Goal: Information Seeking & Learning: Learn about a topic

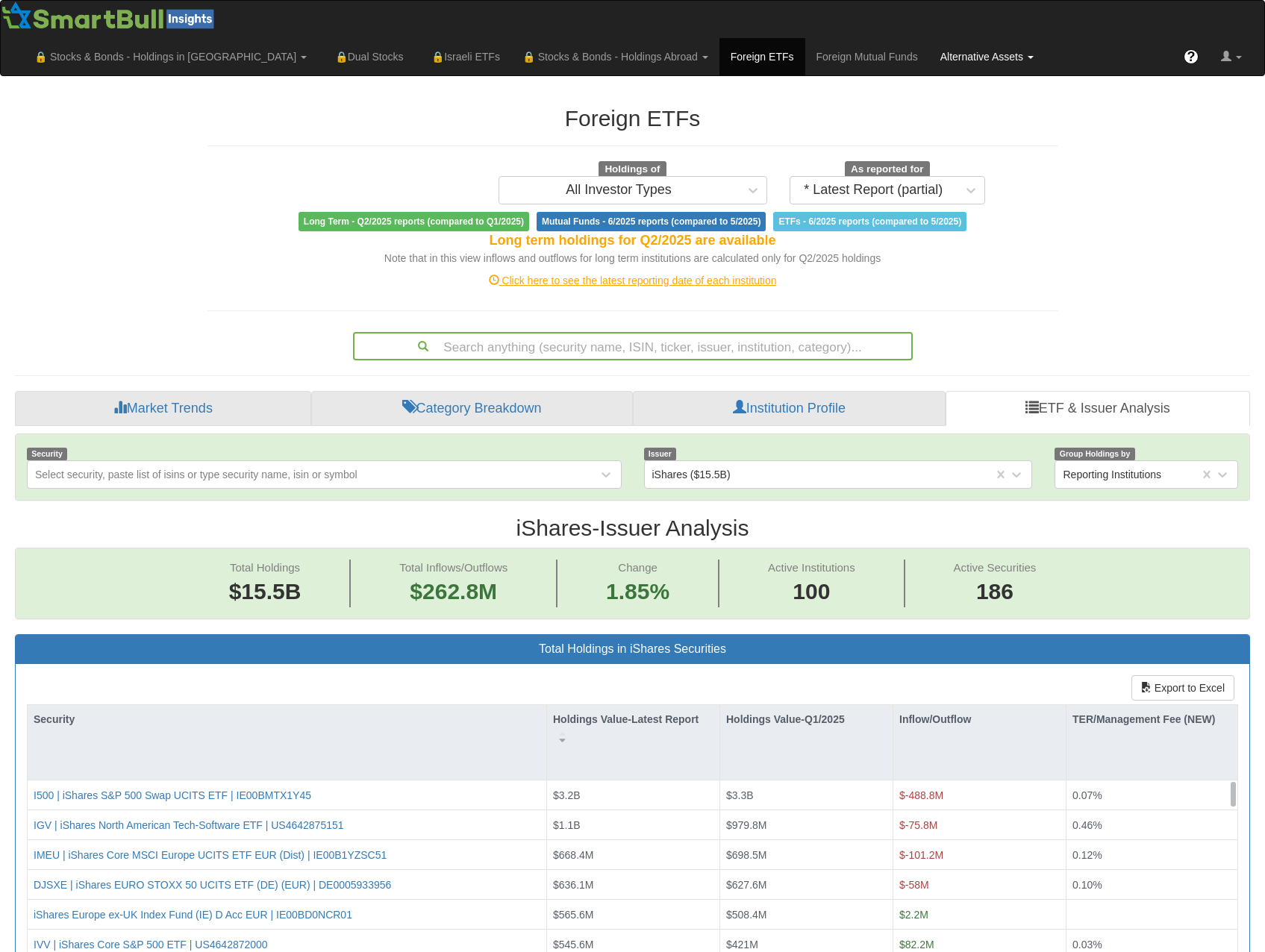
click at [1045, 38] on link "Alternative Assets" at bounding box center [987, 57] width 115 height 37
click at [1079, 119] on link "All Assets" at bounding box center [1006, 129] width 154 height 20
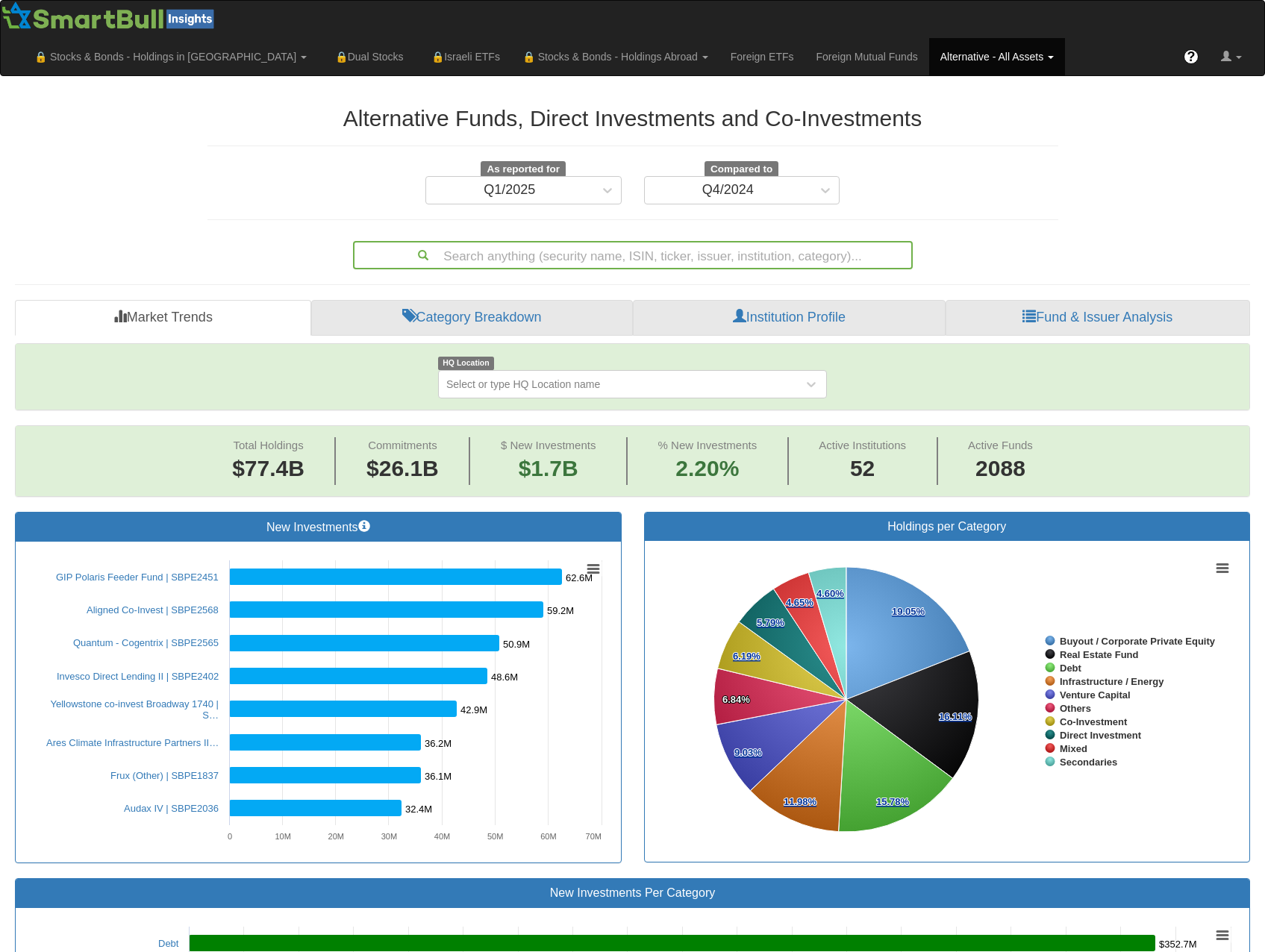
click at [696, 439] on span "% New Investments" at bounding box center [708, 445] width 99 height 12
drag, startPoint x: 696, startPoint y: 408, endPoint x: 675, endPoint y: 403, distance: 21.6
click at [675, 439] on span "% New Investments" at bounding box center [708, 445] width 99 height 12
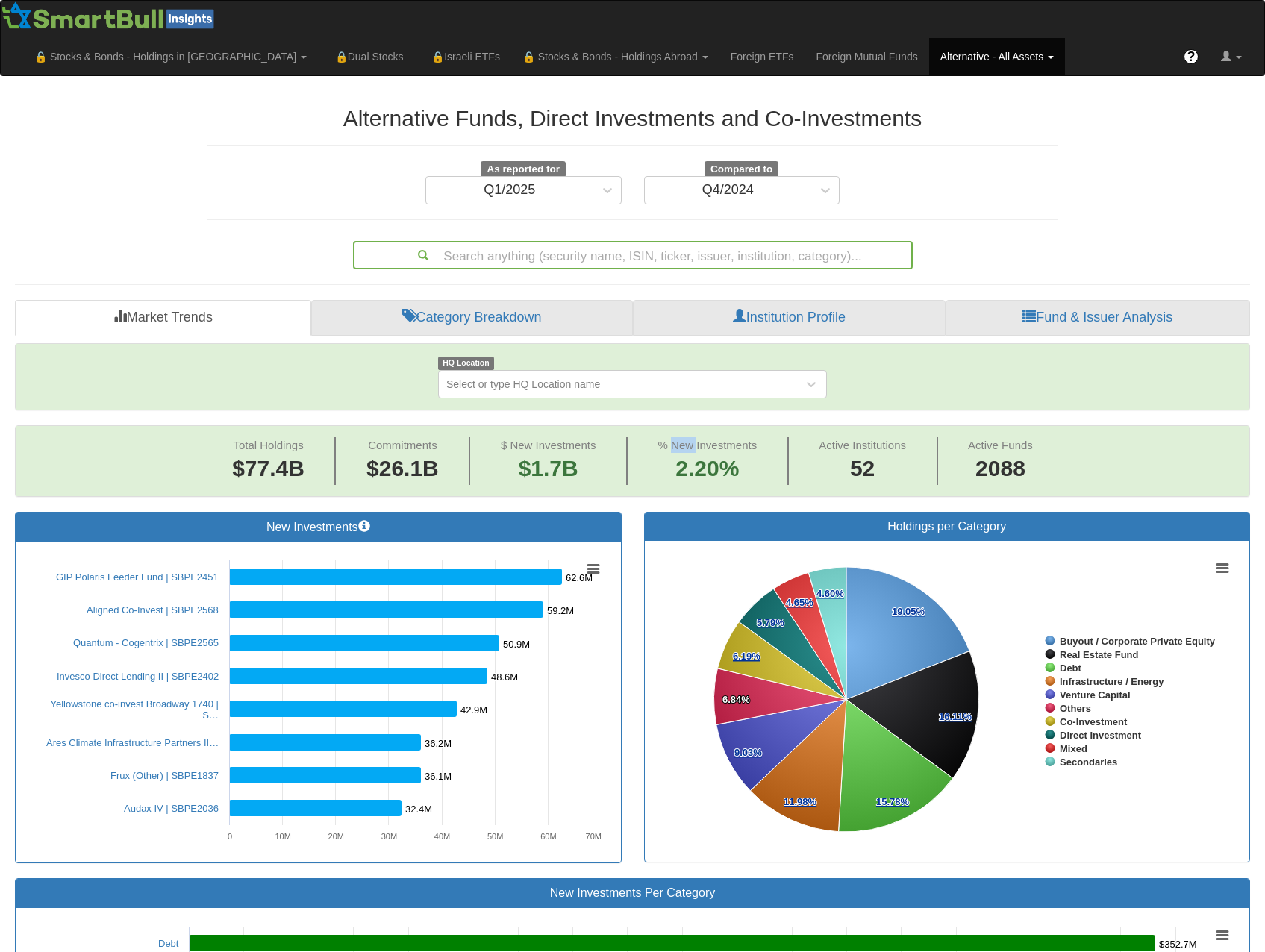
click at [675, 439] on span "% New Investments" at bounding box center [708, 445] width 99 height 12
drag, startPoint x: 675, startPoint y: 403, endPoint x: 659, endPoint y: 405, distance: 16.1
click at [659, 439] on span "% New Investments" at bounding box center [708, 445] width 99 height 12
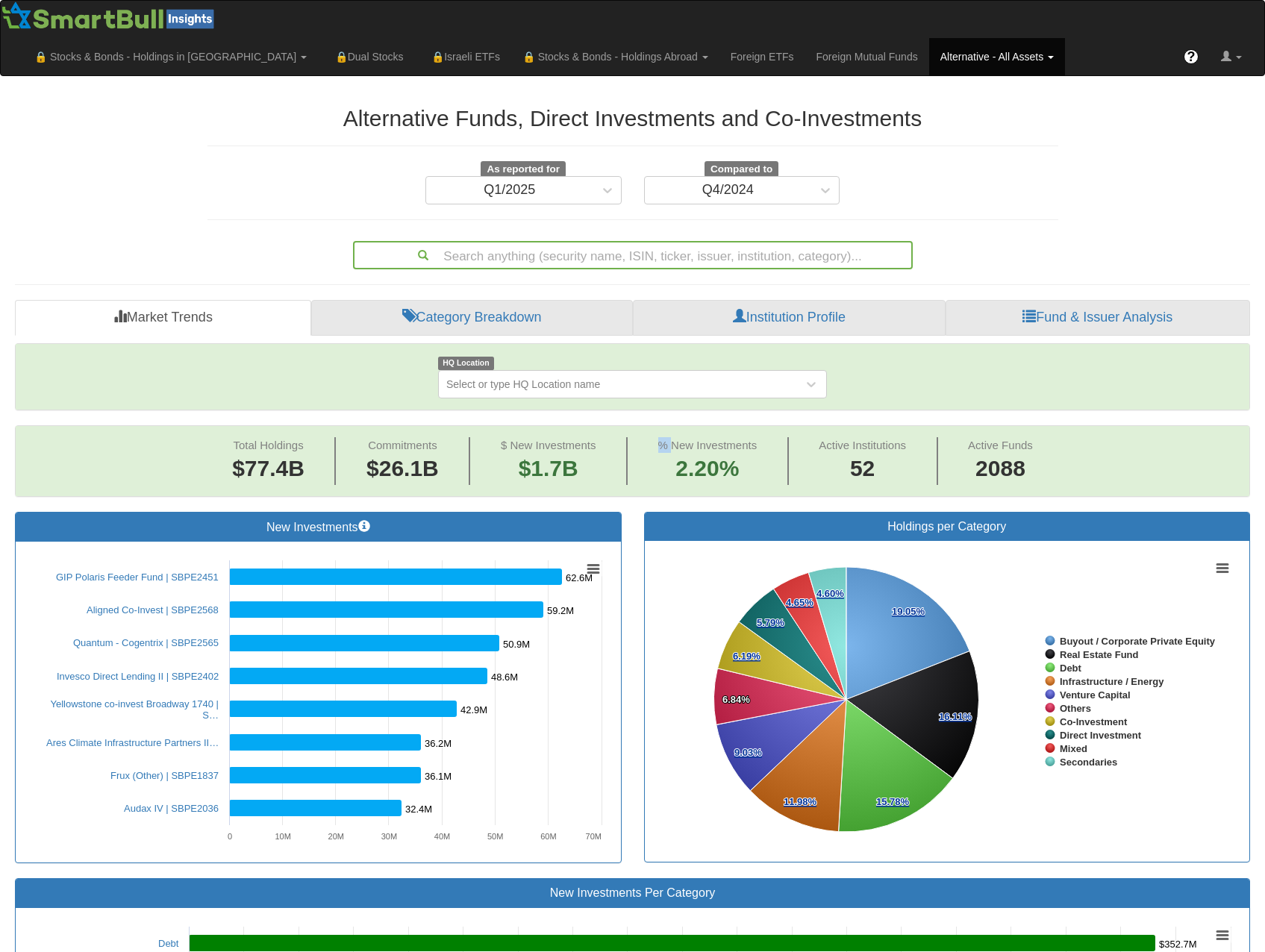
click at [659, 439] on span "% New Investments" at bounding box center [708, 445] width 99 height 12
drag, startPoint x: 659, startPoint y: 405, endPoint x: 682, endPoint y: 412, distance: 24.0
click at [682, 439] on span "% New Investments" at bounding box center [708, 445] width 99 height 12
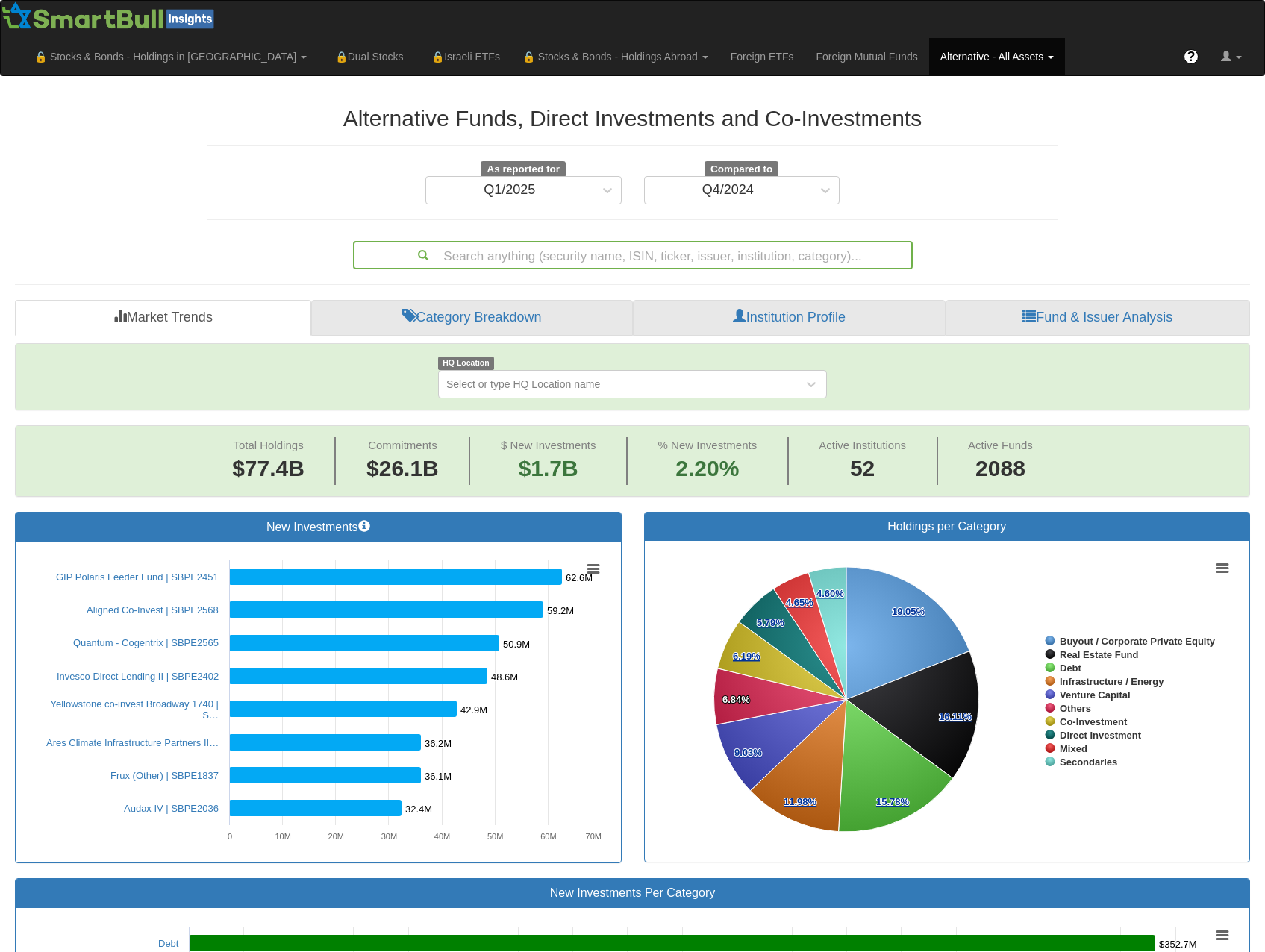
drag, startPoint x: 682, startPoint y: 409, endPoint x: 706, endPoint y: 408, distance: 24.0
click at [706, 439] on span "% New Investments" at bounding box center [708, 445] width 99 height 12
drag, startPoint x: 706, startPoint y: 408, endPoint x: 664, endPoint y: 407, distance: 42.0
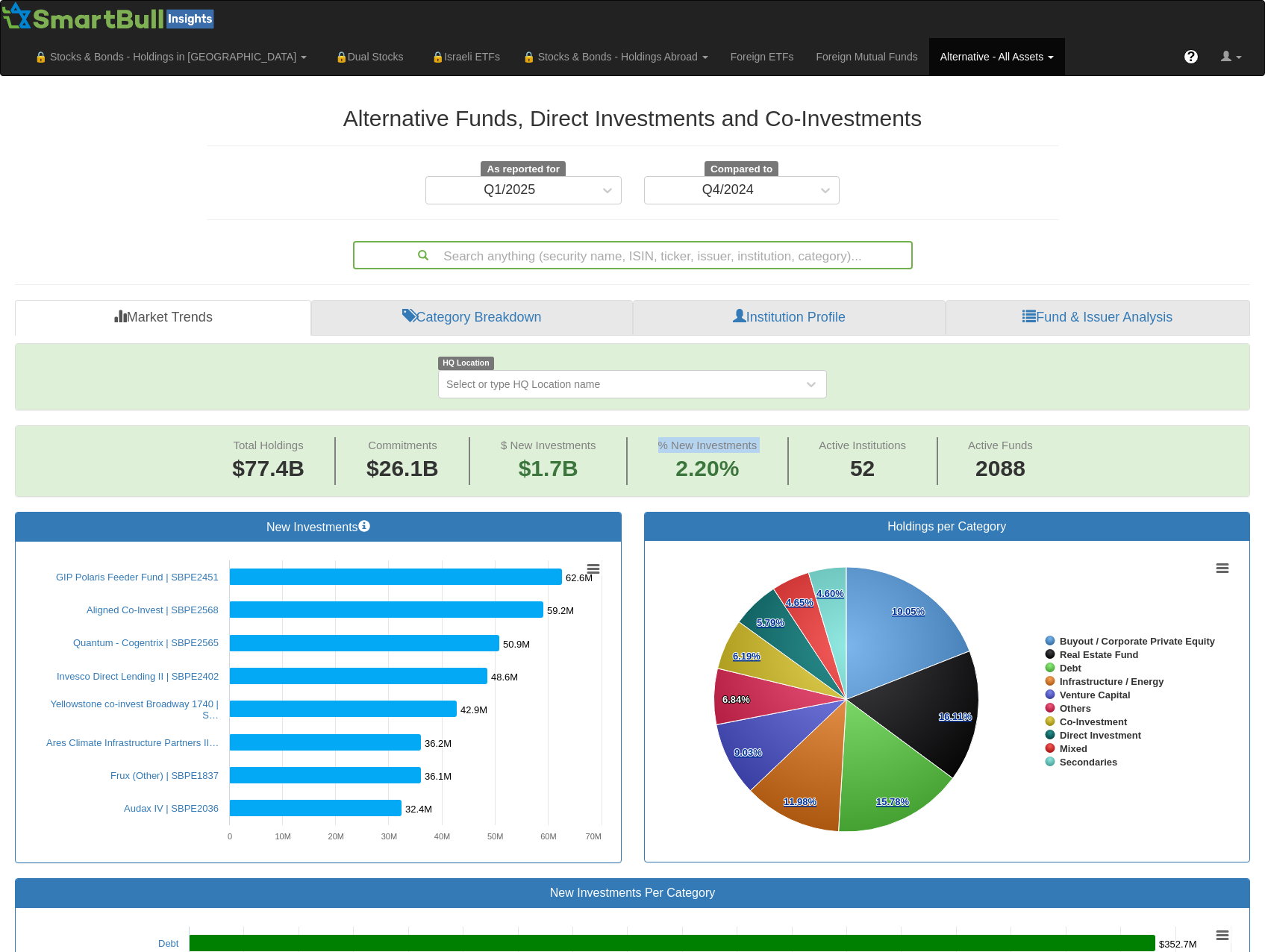
click at [664, 439] on span "% New Investments" at bounding box center [708, 445] width 99 height 12
click at [585, 439] on span "$ New Investments" at bounding box center [549, 445] width 96 height 12
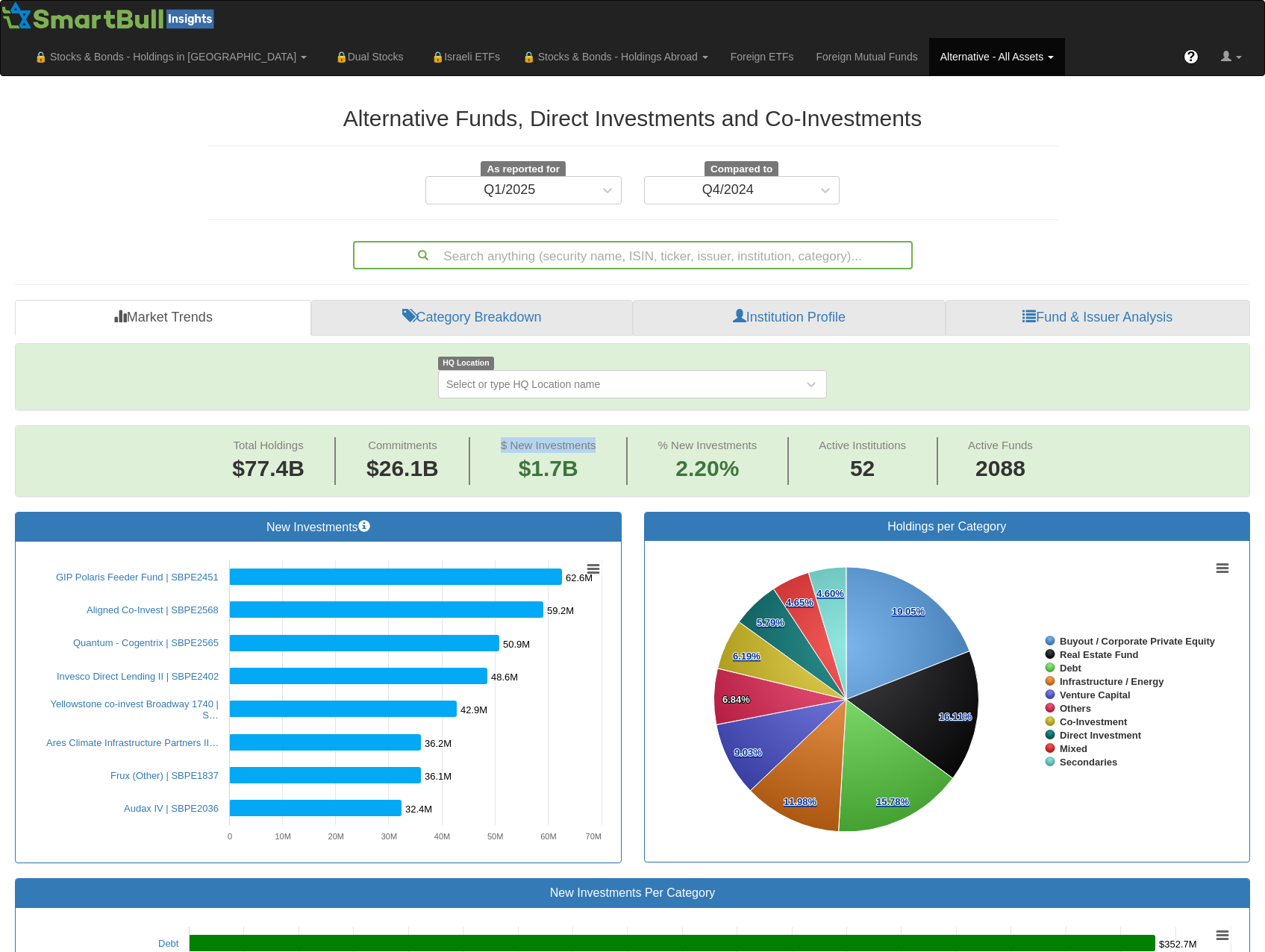
drag, startPoint x: 585, startPoint y: 406, endPoint x: 515, endPoint y: 404, distance: 70.0
click at [515, 439] on span "$ New Investments" at bounding box center [549, 445] width 96 height 12
click at [503, 439] on span "$ New Investments" at bounding box center [549, 445] width 96 height 12
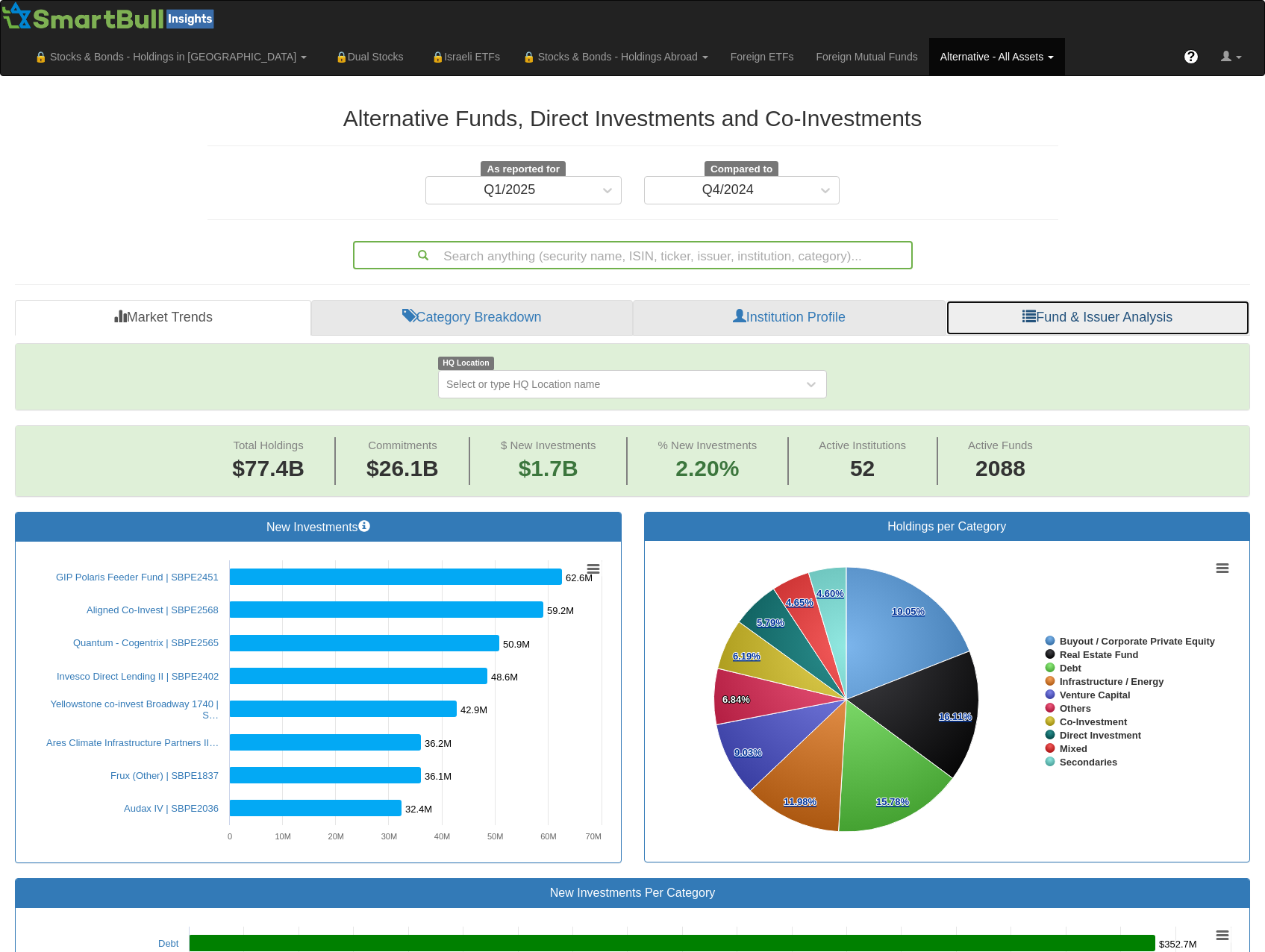
click at [1119, 300] on link "Fund & Issuer Analysis" at bounding box center [1097, 318] width 305 height 36
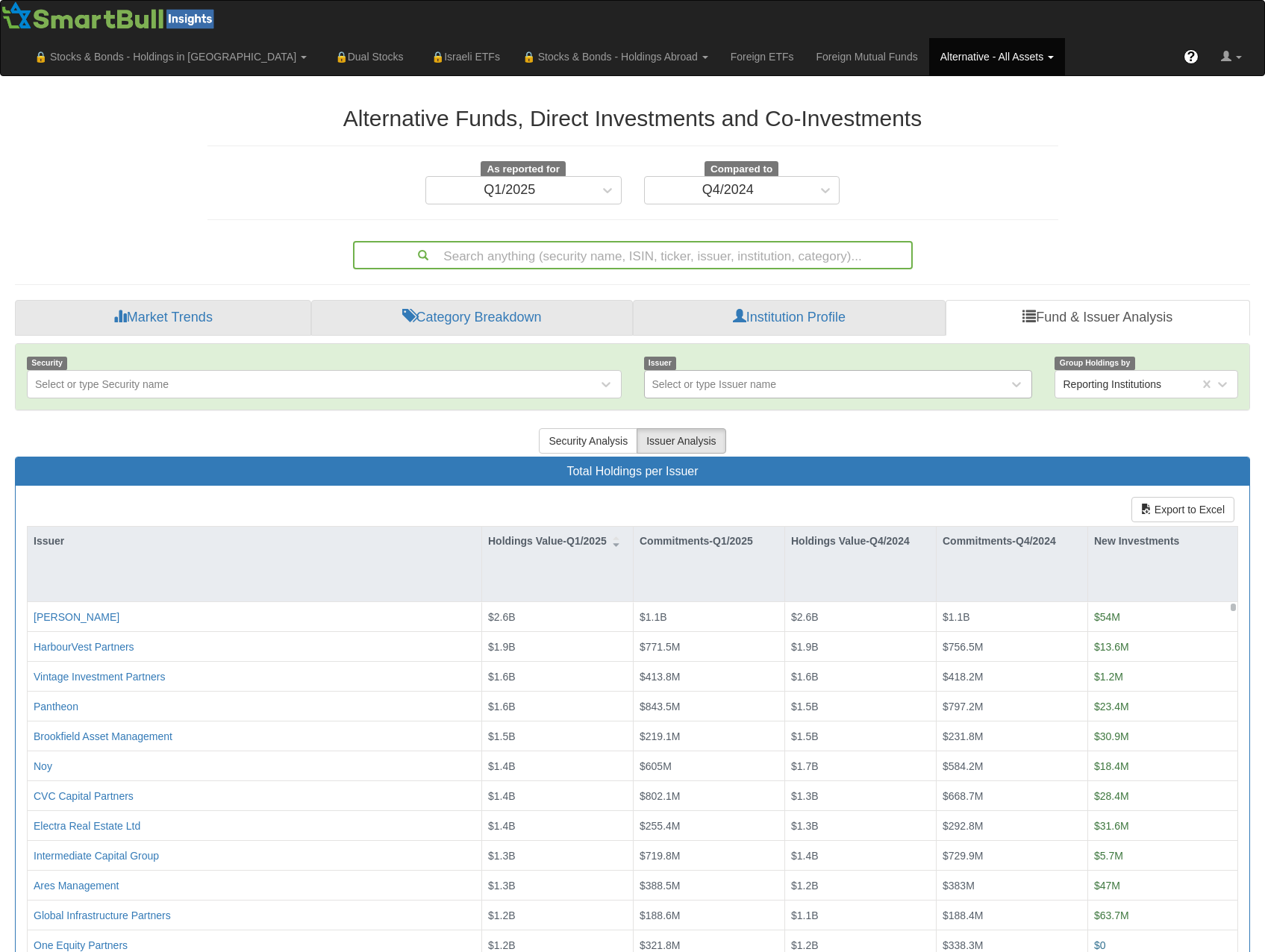
click at [772, 377] on div "Select or type Issuer name" at bounding box center [714, 384] width 124 height 15
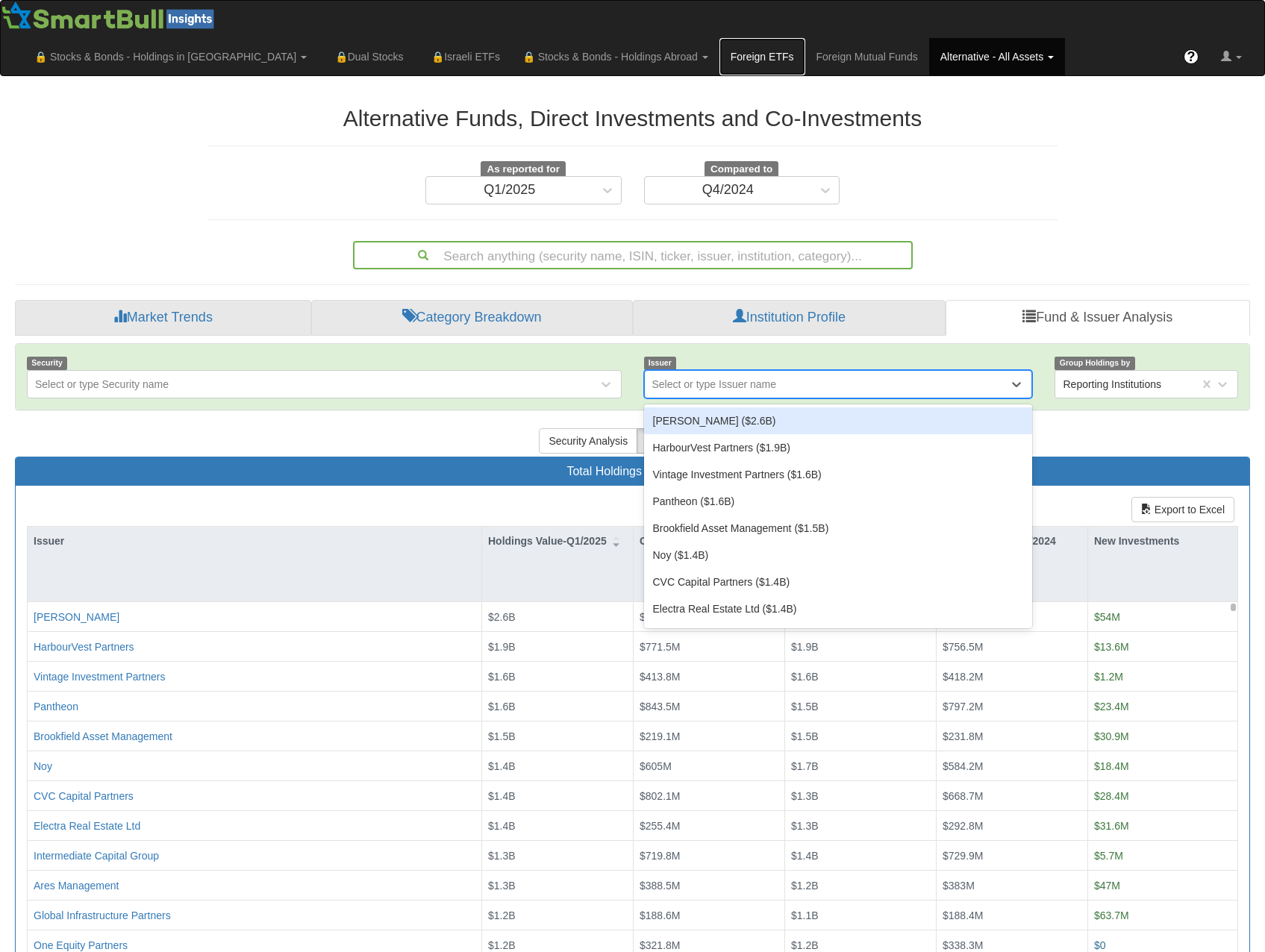
click at [805, 38] on link "Foreign ETFs" at bounding box center [762, 57] width 86 height 37
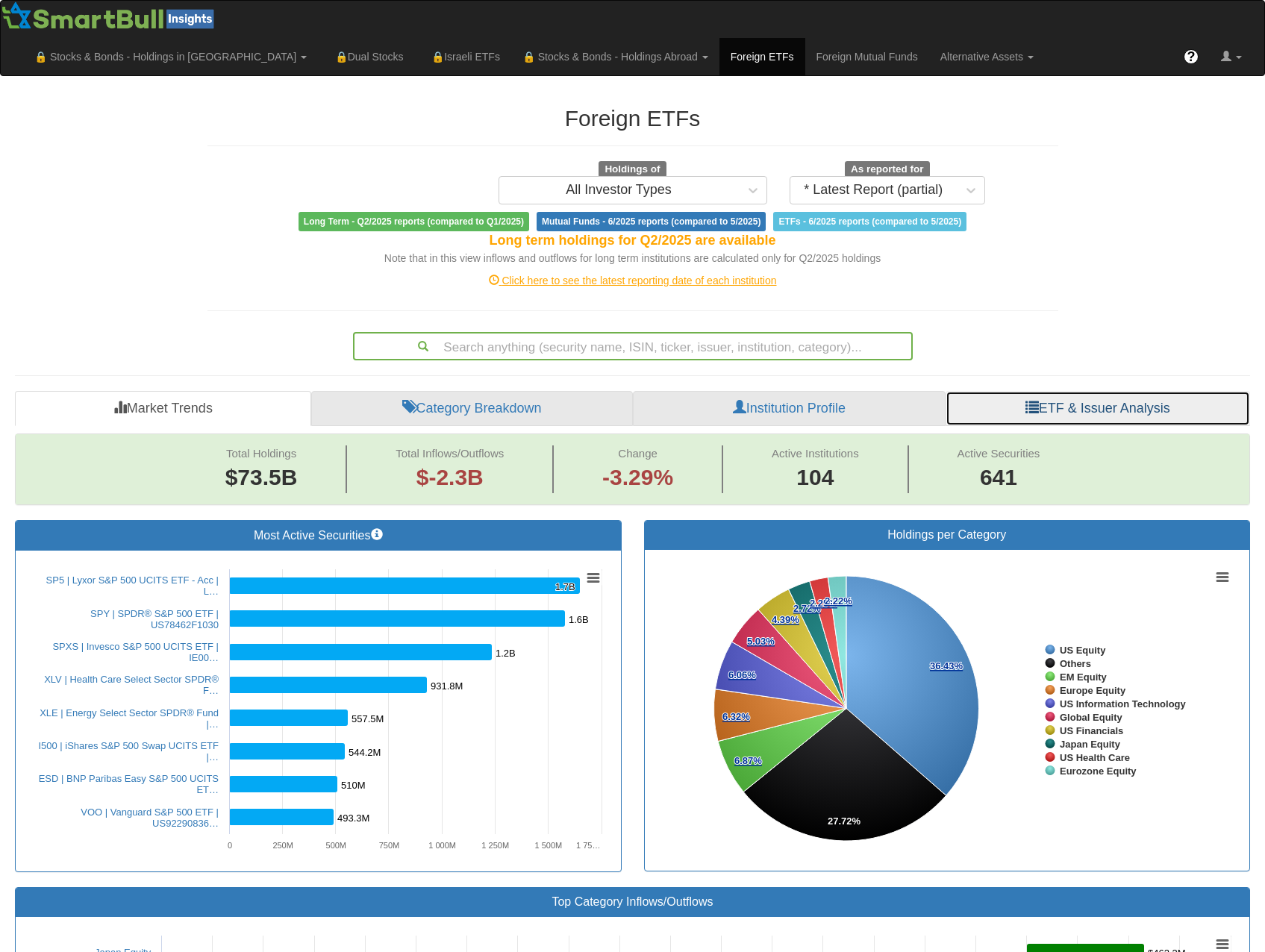
click at [1120, 391] on link "ETF & Issuer Analysis" at bounding box center [1097, 409] width 305 height 36
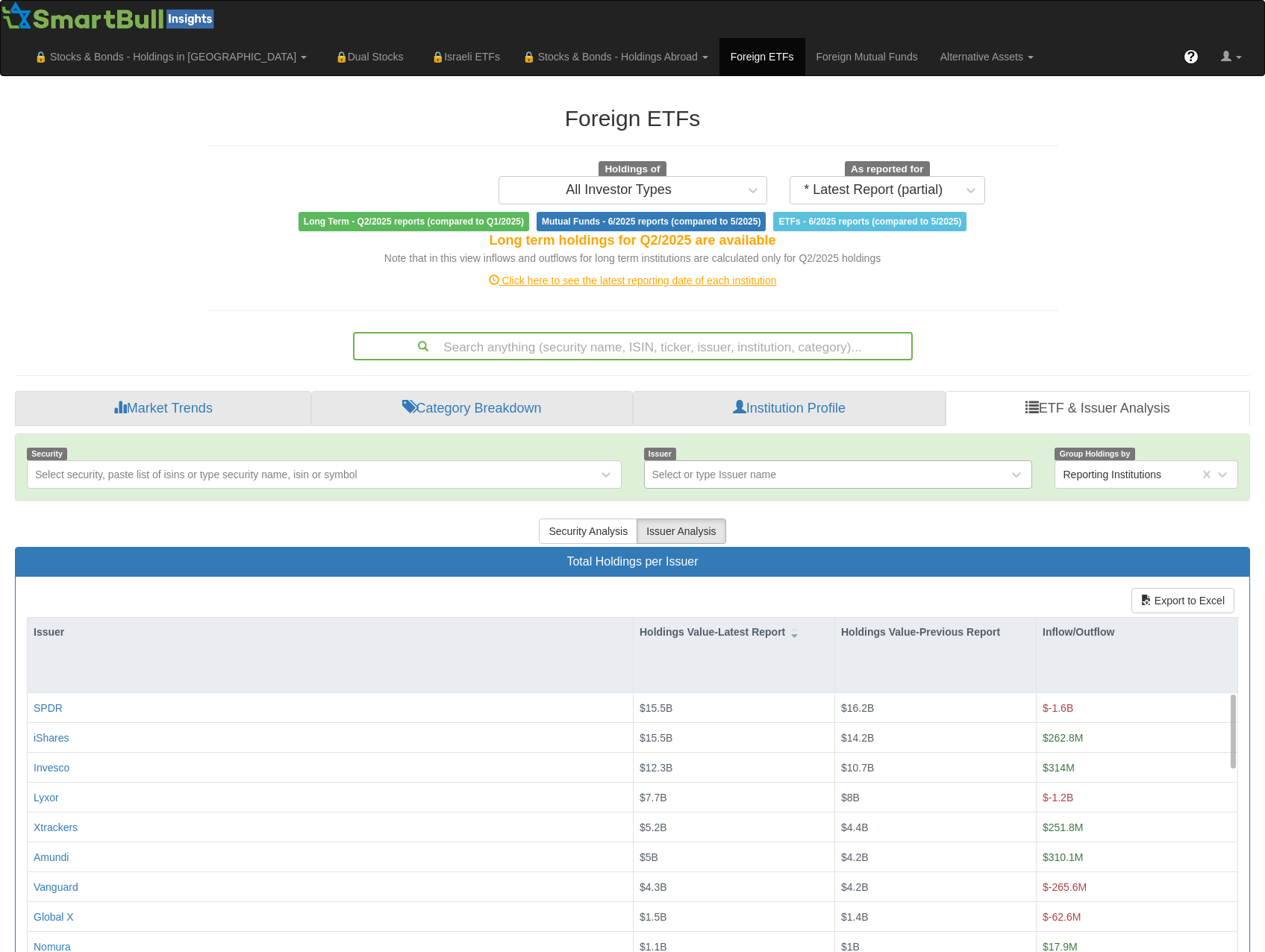
click at [697, 467] on div "Select or type Issuer name" at bounding box center [714, 474] width 124 height 15
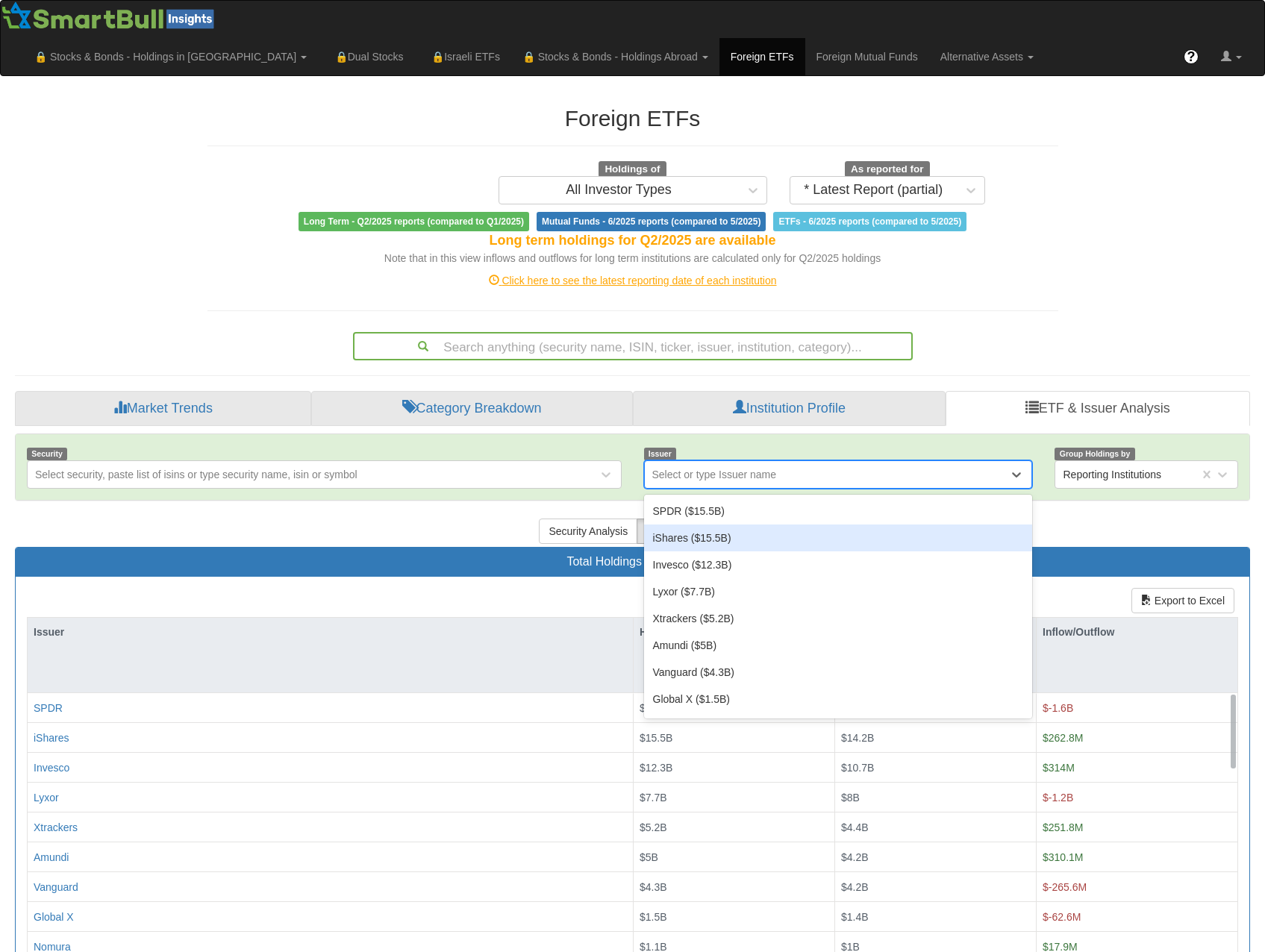
click at [732, 524] on div "iShares ($15.5B)" at bounding box center [839, 537] width 389 height 27
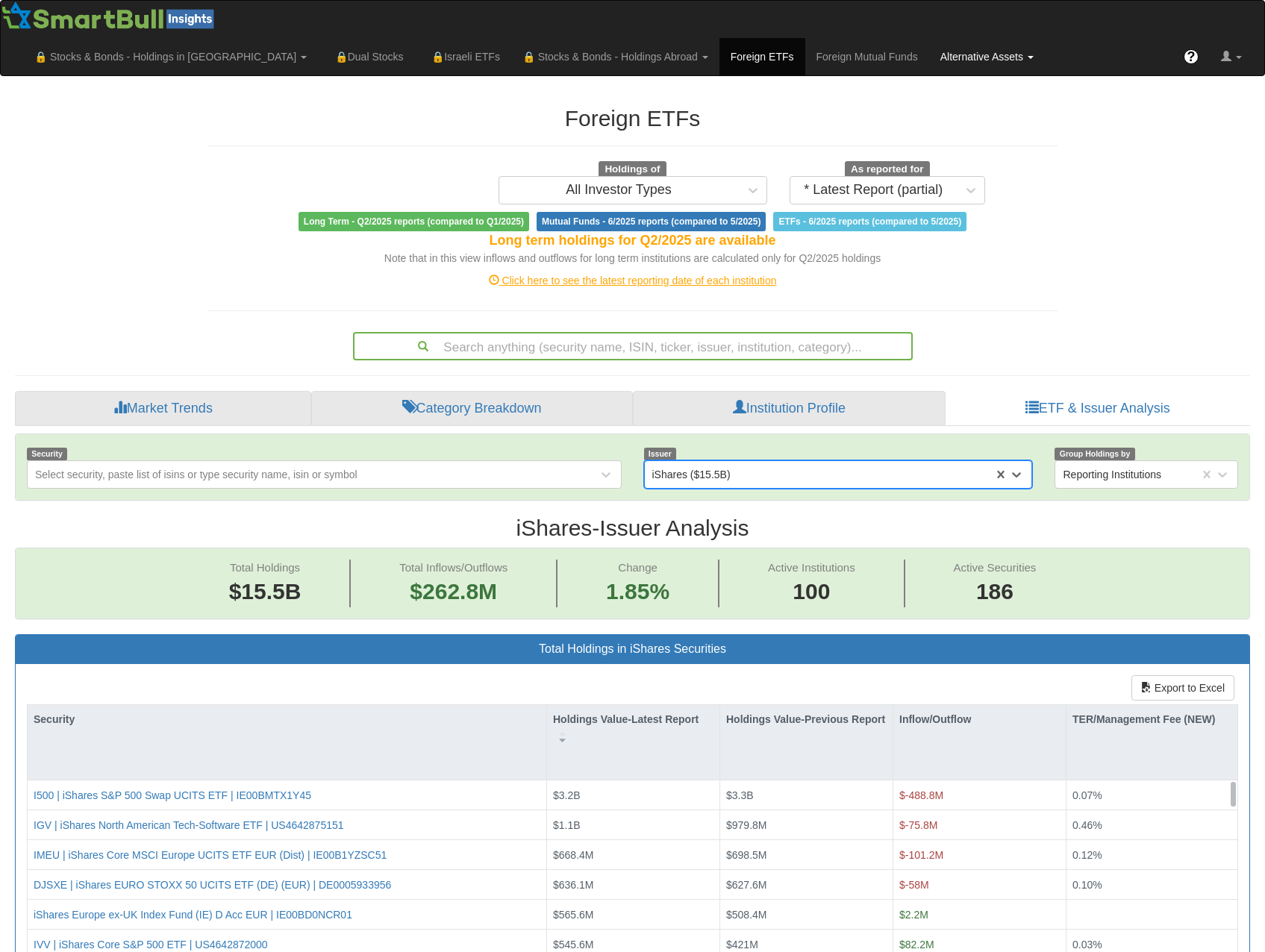
click at [1045, 38] on link "Alternative Assets" at bounding box center [987, 57] width 115 height 37
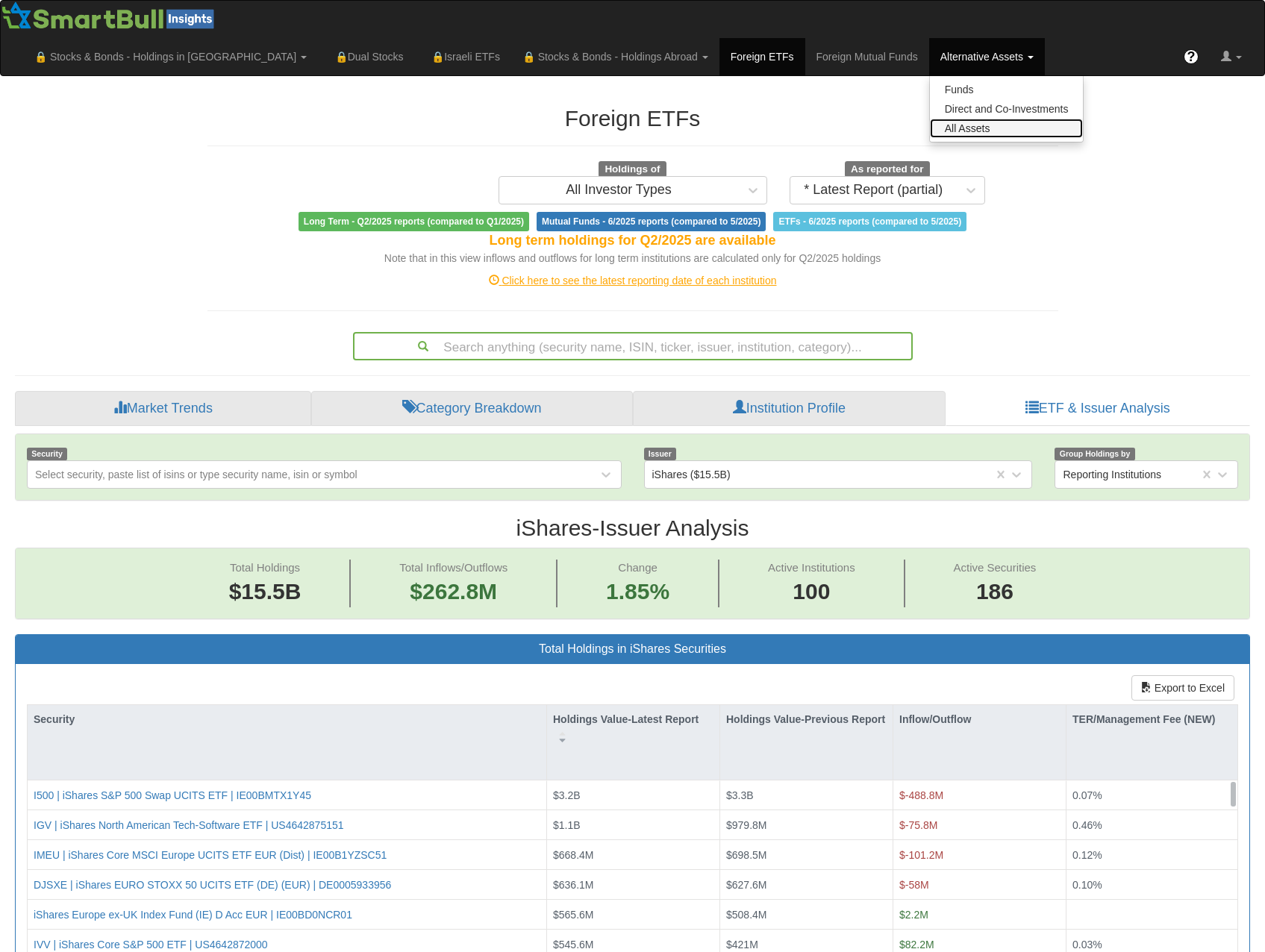
click at [1083, 119] on link "All Assets" at bounding box center [1006, 129] width 154 height 20
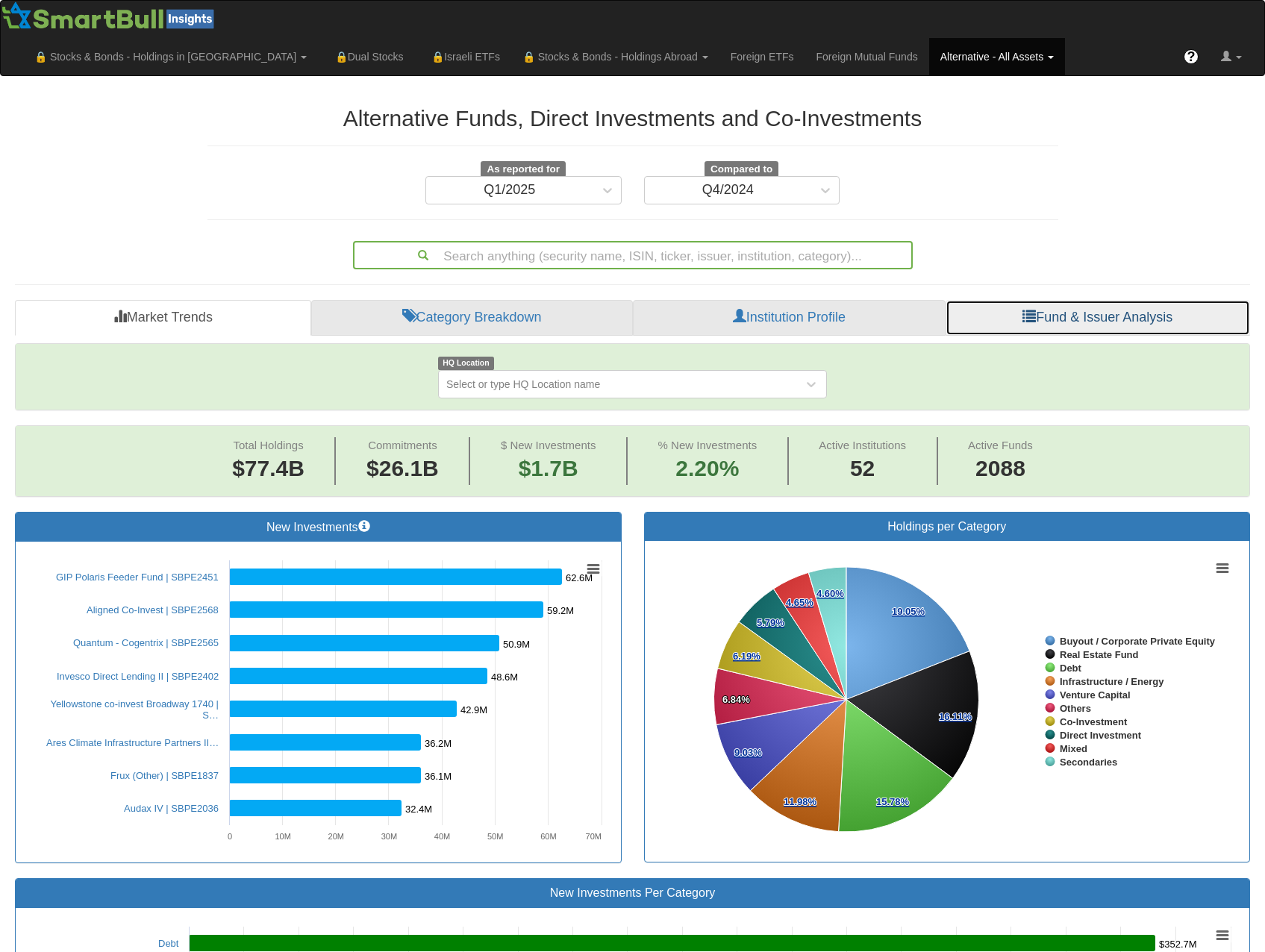
click at [1094, 300] on link "Fund & Issuer Analysis" at bounding box center [1097, 318] width 305 height 36
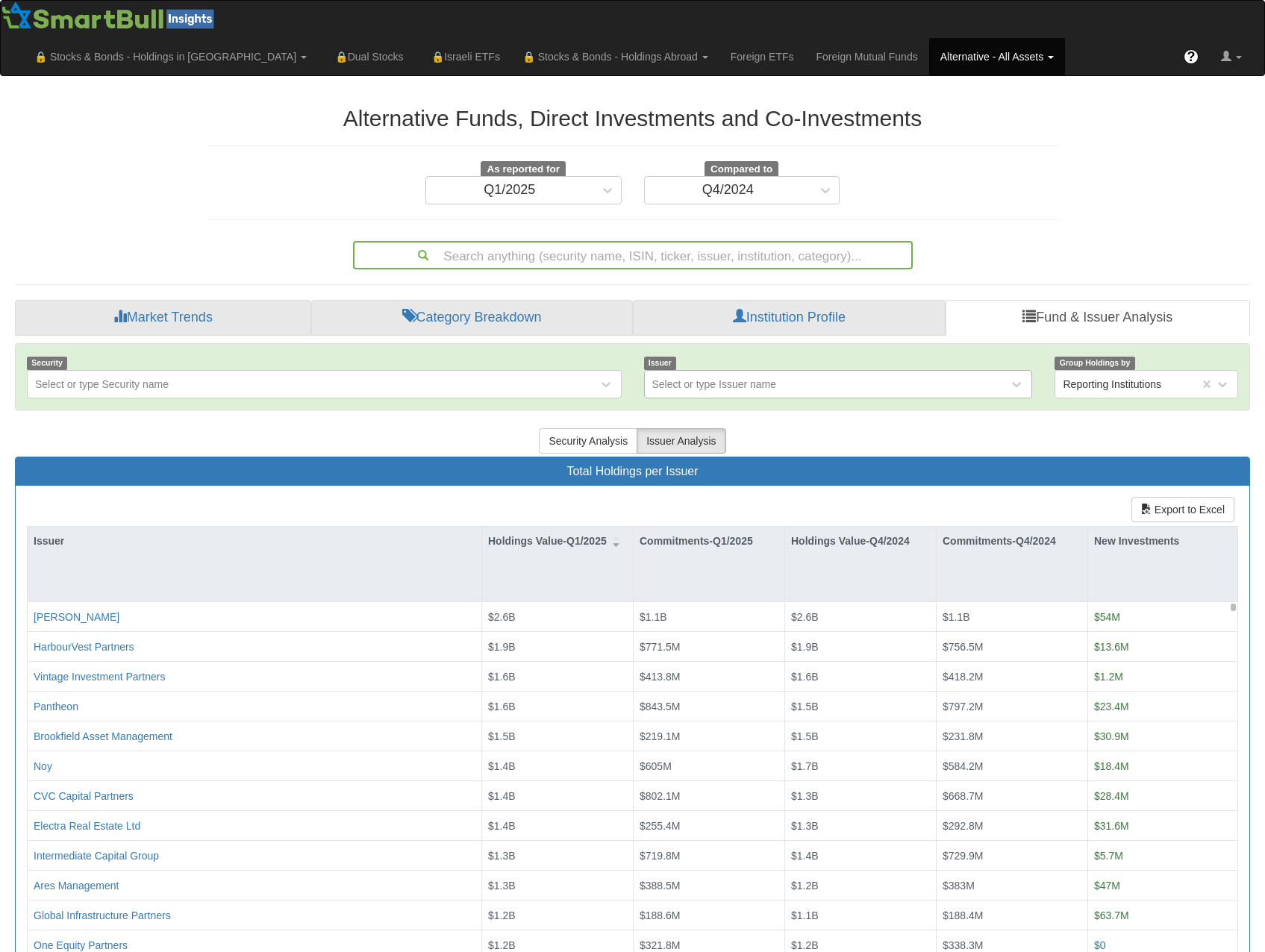
click at [746, 377] on div "Select or type Issuer name" at bounding box center [714, 384] width 124 height 15
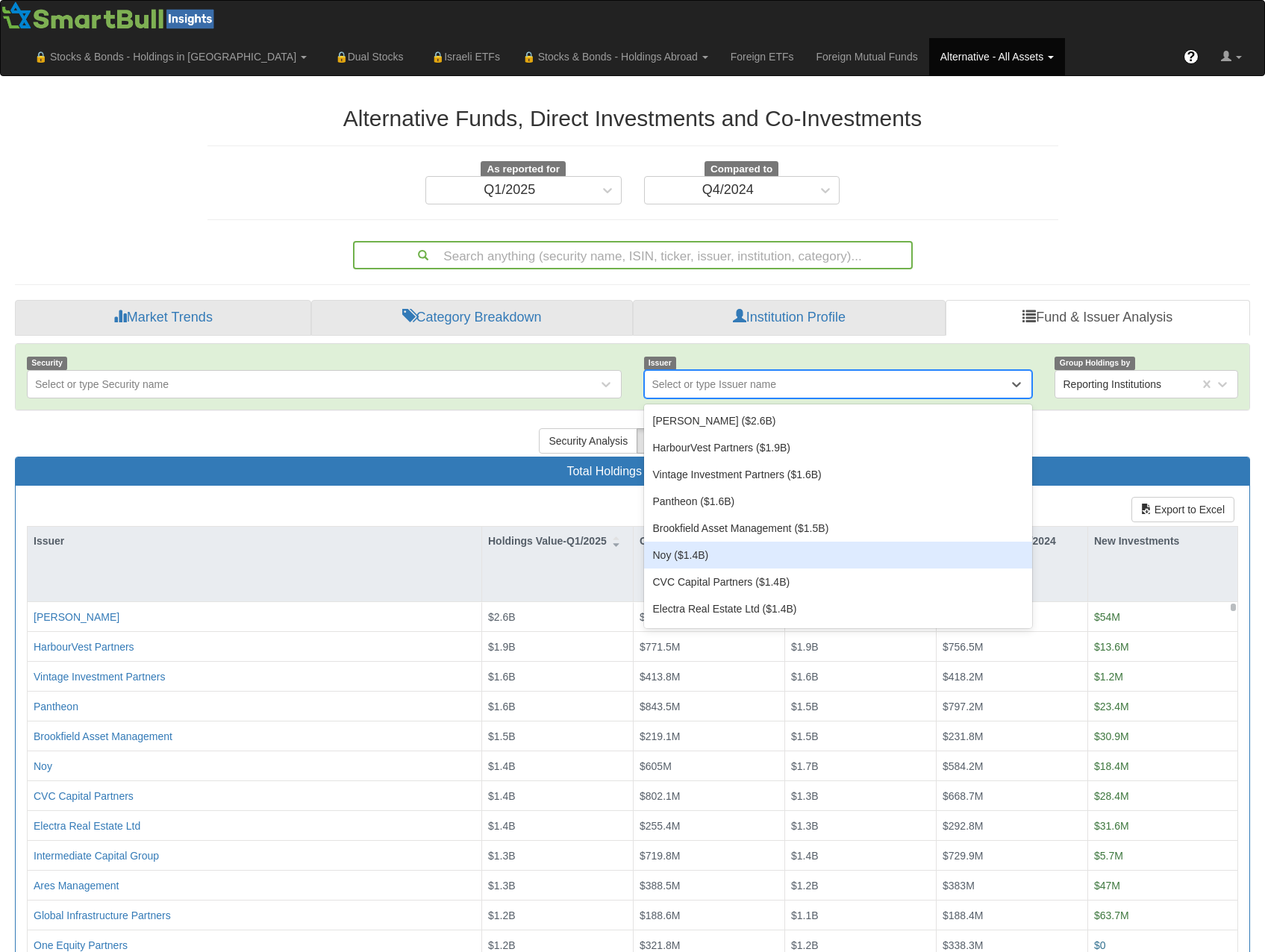
scroll to position [149, 0]
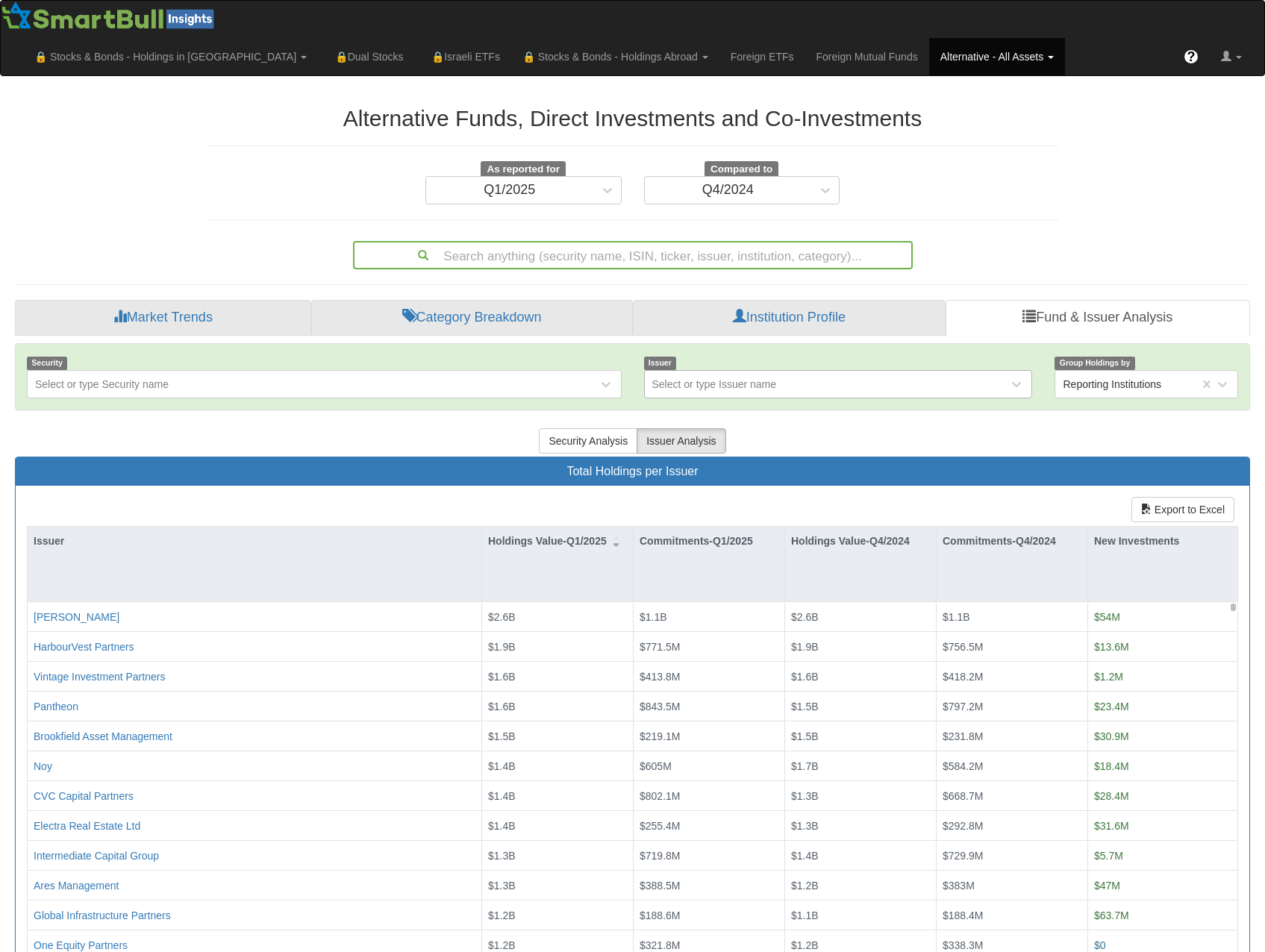
click at [765, 377] on div "Select or type Issuer name" at bounding box center [714, 384] width 124 height 15
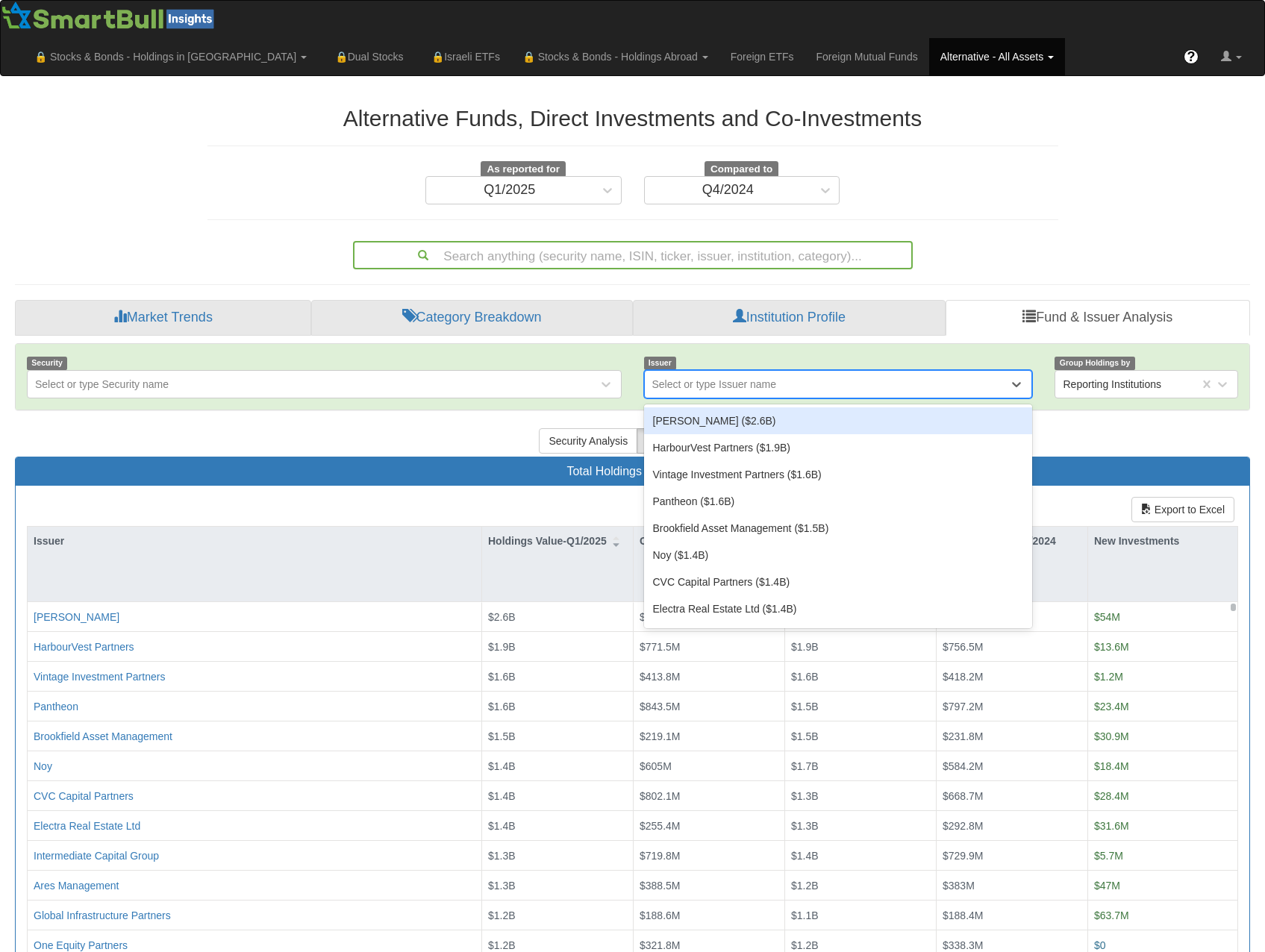
click at [765, 377] on div "Select or type Issuer name" at bounding box center [714, 384] width 124 height 15
